Goal: Task Accomplishment & Management: Manage account settings

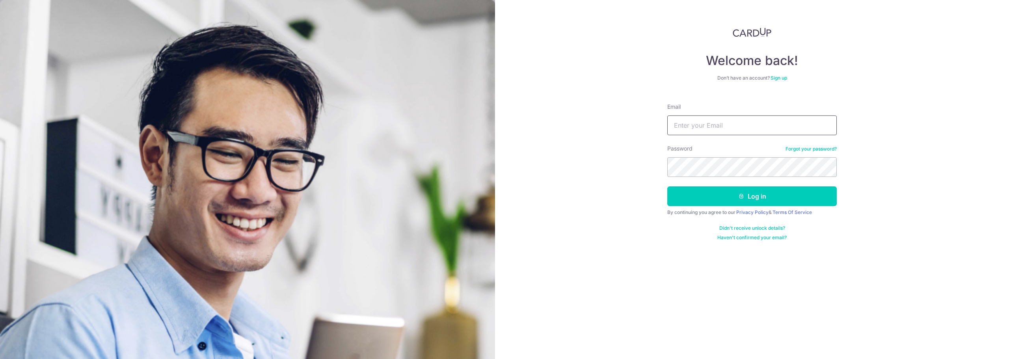
click at [699, 122] on input "Email" at bounding box center [751, 125] width 169 height 20
type input "[EMAIL_ADDRESS][DOMAIN_NAME]"
click at [667, 186] on button "Log in" at bounding box center [751, 196] width 169 height 20
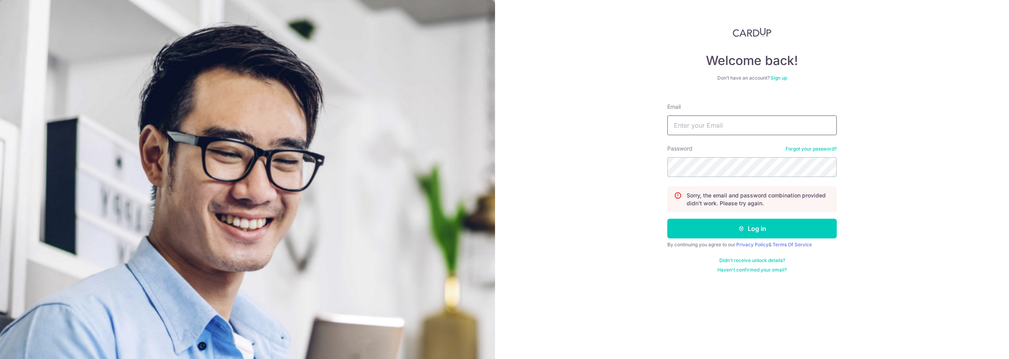
click at [698, 131] on input "Email" at bounding box center [751, 125] width 169 height 20
type input "[EMAIL_ADDRESS][DOMAIN_NAME]"
click at [736, 235] on button "Log in" at bounding box center [751, 229] width 169 height 20
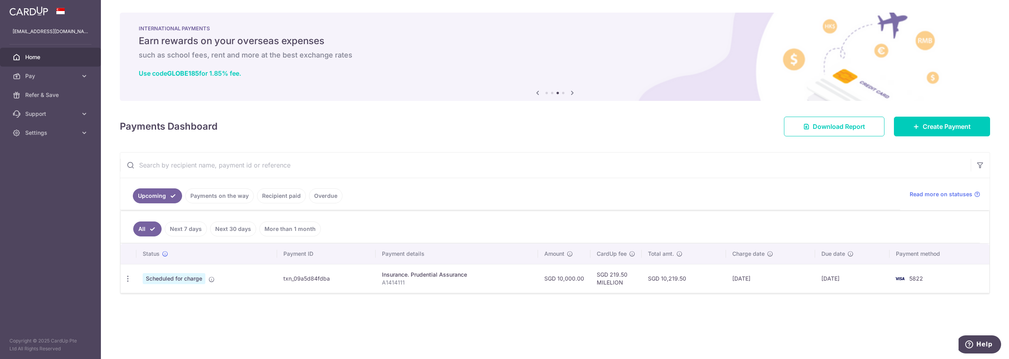
click at [706, 325] on div "× Pause Schedule Pause all future payments in this series Pause just this one p…" at bounding box center [555, 179] width 908 height 359
